Goal: Task Accomplishment & Management: Use online tool/utility

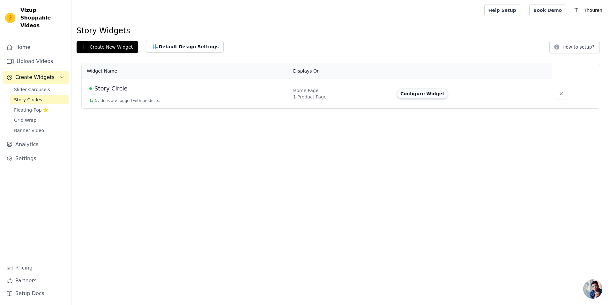
click at [431, 96] on button "Configure Widget" at bounding box center [423, 93] width 52 height 10
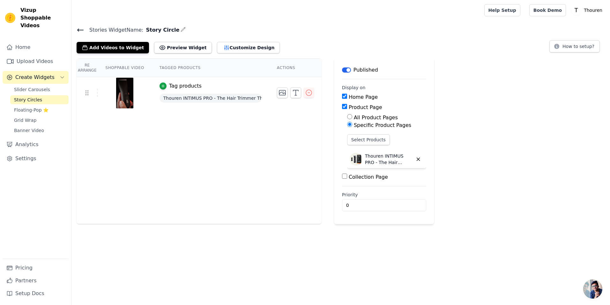
click at [360, 116] on label "All Product Pages" at bounding box center [376, 117] width 44 height 6
click at [352, 116] on input "All Product Pages" at bounding box center [349, 116] width 5 height 5
radio input "true"
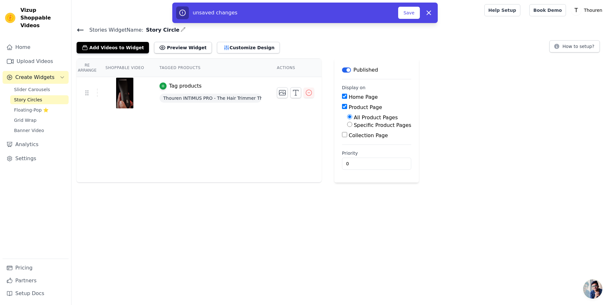
click at [354, 123] on label "Specific Product Pages" at bounding box center [382, 125] width 57 height 6
click at [352, 123] on input "Specific Product Pages" at bounding box center [349, 124] width 5 height 5
radio input "true"
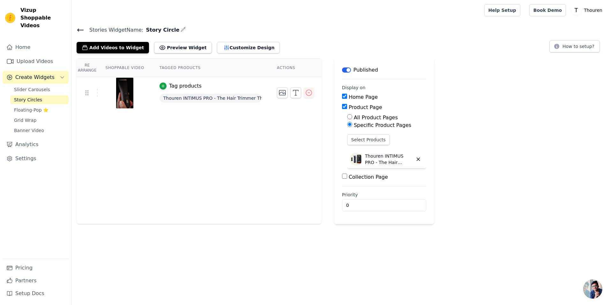
click at [366, 162] on p "Thouren INTIMUS PRO - The Hair Trimmer That Turns Your Nuts into a Real Pair of…" at bounding box center [389, 159] width 48 height 13
click at [371, 135] on button "Select Products" at bounding box center [368, 139] width 43 height 11
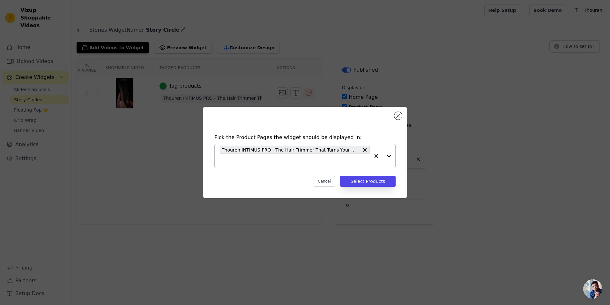
click at [390, 155] on div at bounding box center [383, 156] width 26 height 24
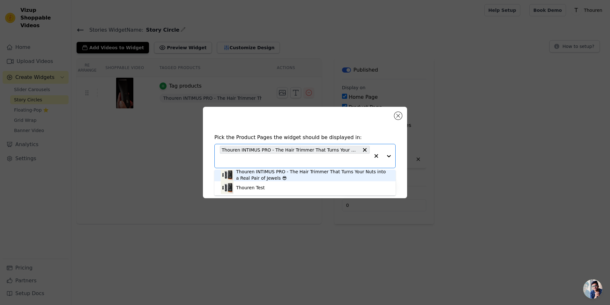
scroll to position [2, 0]
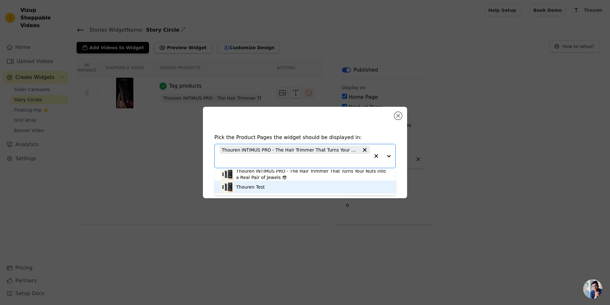
click at [295, 184] on div "Thouren Test" at bounding box center [305, 186] width 169 height 13
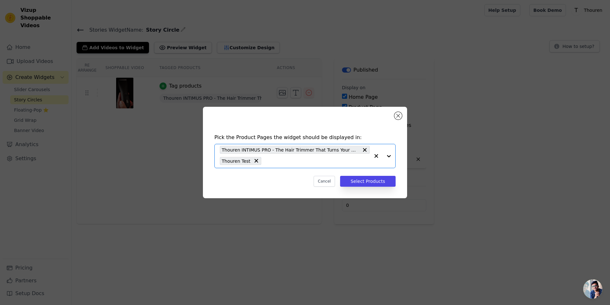
click at [303, 163] on input "text" at bounding box center [317, 161] width 105 height 8
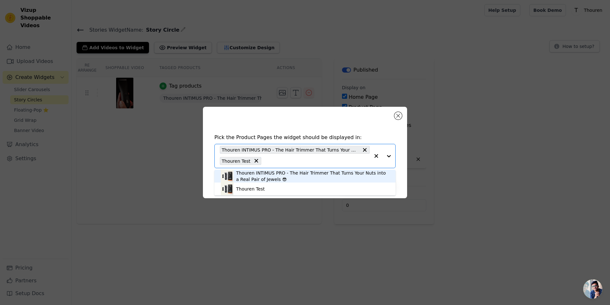
click at [332, 175] on div "Thouren INTIMUS PRO - The Hair Trimmer That Turns Your Nuts into a Real Pair of…" at bounding box center [312, 176] width 153 height 13
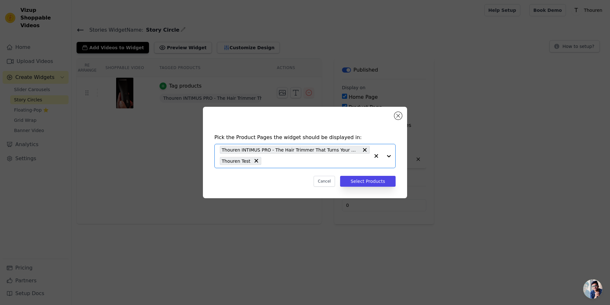
click at [338, 157] on input "text" at bounding box center [317, 161] width 105 height 8
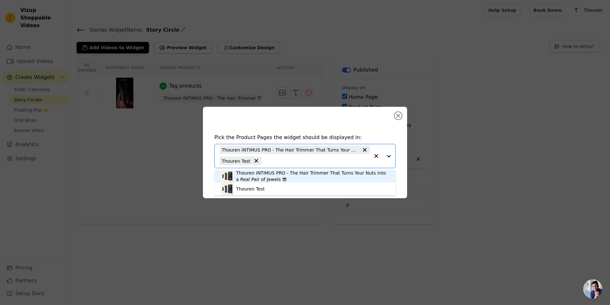
click at [404, 160] on div "Pick the Product Pages the widget should be displayed in: Thouren INTIMUS PRO -…" at bounding box center [305, 152] width 204 height 91
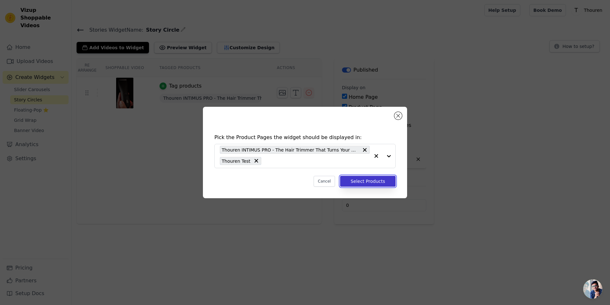
click at [374, 180] on button "Select Products" at bounding box center [368, 181] width 56 height 11
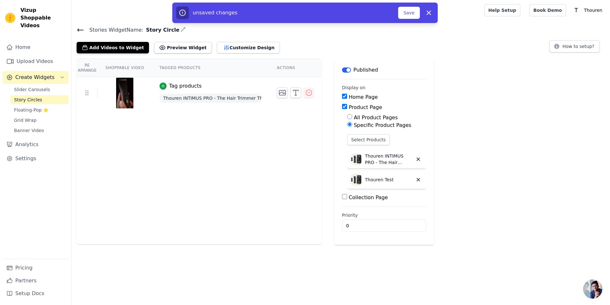
click at [363, 117] on label "All Product Pages" at bounding box center [376, 117] width 44 height 6
click at [352, 117] on input "All Product Pages" at bounding box center [349, 116] width 5 height 5
radio input "true"
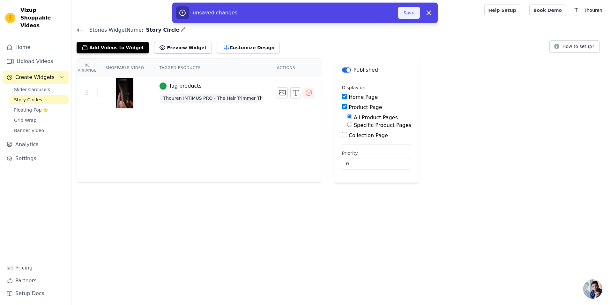
click at [407, 12] on button "Save" at bounding box center [409, 13] width 22 height 12
click at [408, 10] on button "Save" at bounding box center [409, 13] width 22 height 12
click at [411, 12] on div at bounding box center [277, 10] width 400 height 20
